Goal: Complete application form: Complete application form

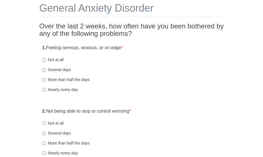
scroll to position [40, 0]
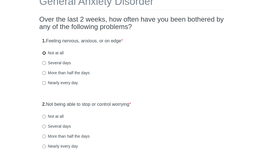
click at [44, 54] on input "Not at all" at bounding box center [44, 53] width 4 height 4
radio input "true"
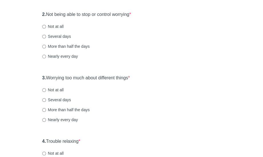
scroll to position [131, 0]
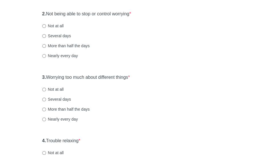
click at [52, 26] on label "Not at all" at bounding box center [52, 26] width 21 height 6
click at [46, 26] on input "Not at all" at bounding box center [44, 26] width 4 height 4
radio input "true"
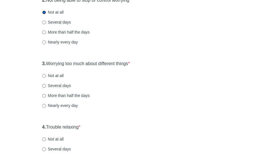
scroll to position [150, 0]
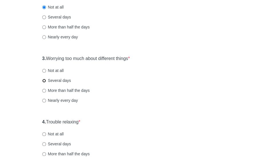
click at [44, 79] on input "Several days" at bounding box center [44, 81] width 4 height 4
radio input "true"
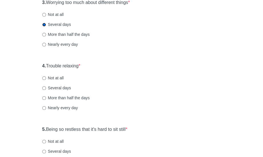
scroll to position [217, 0]
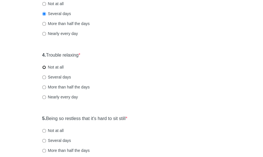
click at [43, 68] on input "Not at all" at bounding box center [44, 68] width 4 height 4
radio input "true"
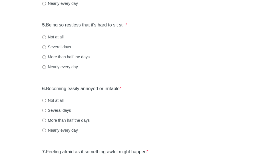
scroll to position [317, 0]
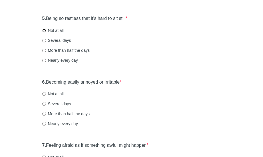
click at [44, 29] on input "Not at all" at bounding box center [44, 31] width 4 height 4
radio input "true"
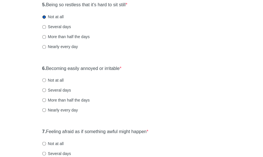
scroll to position [326, 0]
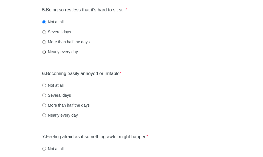
click at [44, 52] on input "Nearly every day" at bounding box center [44, 52] width 4 height 4
radio input "true"
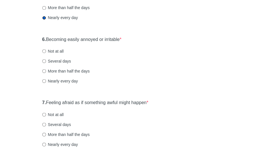
scroll to position [360, 0]
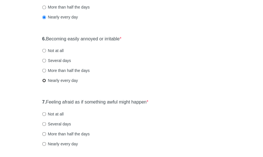
click at [44, 80] on input "Nearly every day" at bounding box center [44, 81] width 4 height 4
radio input "true"
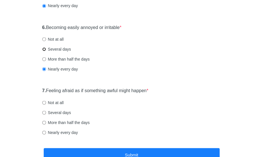
click at [44, 48] on input "Several days" at bounding box center [44, 49] width 4 height 4
radio input "true"
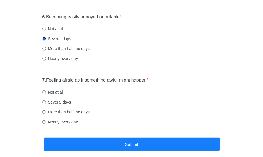
scroll to position [395, 0]
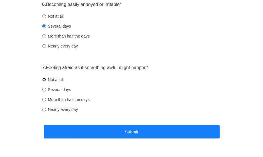
click at [44, 80] on input "Not at all" at bounding box center [44, 80] width 4 height 4
radio input "true"
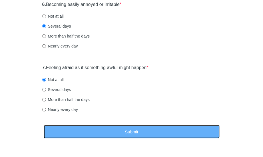
click at [84, 129] on button "Submit" at bounding box center [132, 131] width 176 height 13
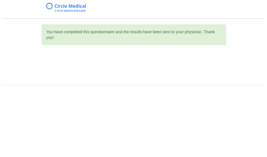
scroll to position [0, 0]
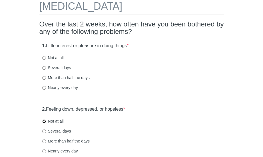
click at [44, 120] on input "Not at all" at bounding box center [44, 122] width 4 height 4
radio input "true"
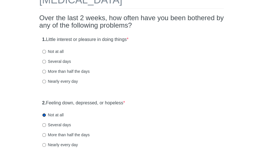
scroll to position [44, 0]
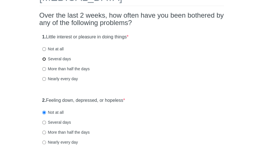
click at [44, 59] on input "Several days" at bounding box center [44, 59] width 4 height 4
radio input "true"
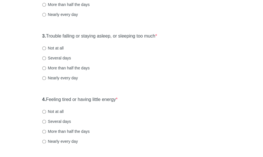
scroll to position [175, 0]
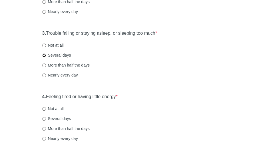
click at [43, 57] on input "Several days" at bounding box center [44, 56] width 4 height 4
radio input "true"
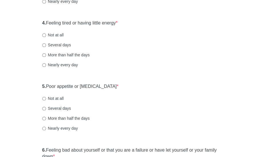
scroll to position [250, 0]
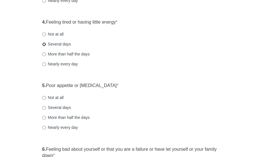
click at [44, 45] on input "Several days" at bounding box center [44, 44] width 4 height 4
radio input "true"
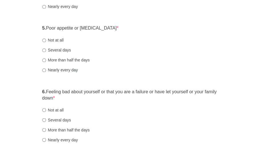
scroll to position [314, 0]
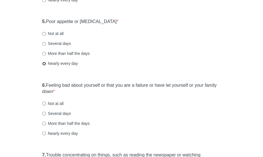
click at [44, 65] on input "Nearly every day" at bounding box center [44, 64] width 4 height 4
radio input "true"
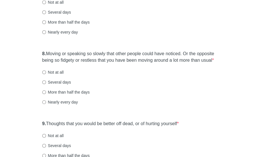
scroll to position [493, 0]
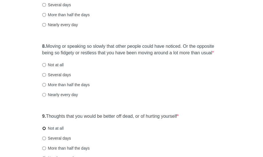
click at [44, 128] on input "Not at all" at bounding box center [44, 129] width 4 height 4
radio input "true"
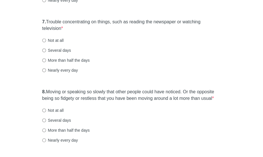
scroll to position [449, 0]
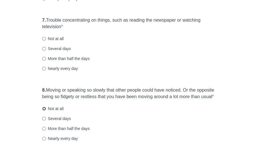
click at [44, 109] on input "Not at all" at bounding box center [44, 109] width 4 height 4
radio input "true"
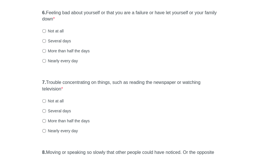
scroll to position [382, 0]
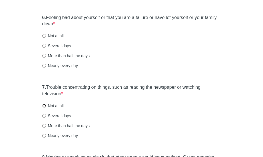
click at [43, 107] on input "Not at all" at bounding box center [44, 106] width 4 height 4
radio input "true"
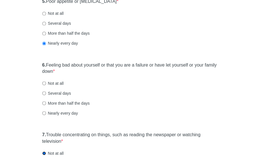
scroll to position [326, 0]
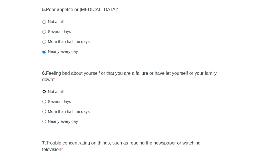
click at [44, 92] on input "Not at all" at bounding box center [44, 92] width 4 height 4
radio input "true"
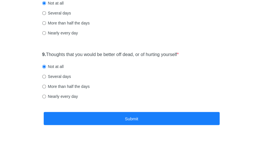
scroll to position [557, 0]
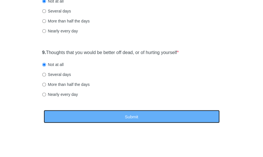
click at [163, 116] on button "Submit" at bounding box center [132, 116] width 176 height 13
